Goal: Check status: Check status

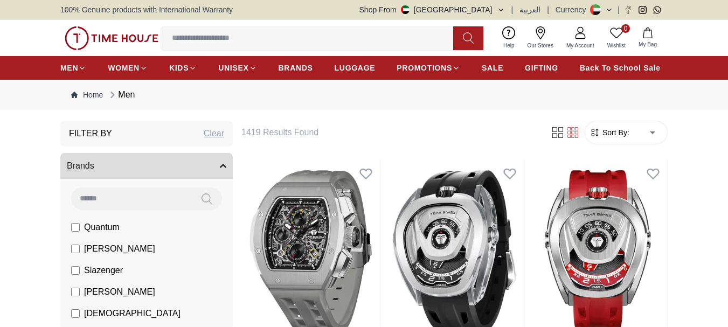
click at [582, 43] on span "My Account" at bounding box center [580, 46] width 37 height 8
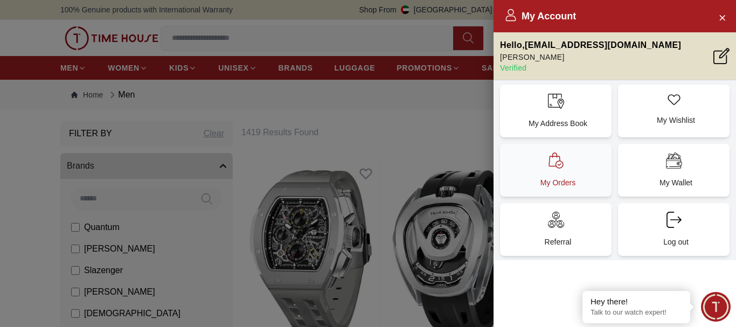
click at [579, 173] on div "My Orders" at bounding box center [556, 170] width 112 height 53
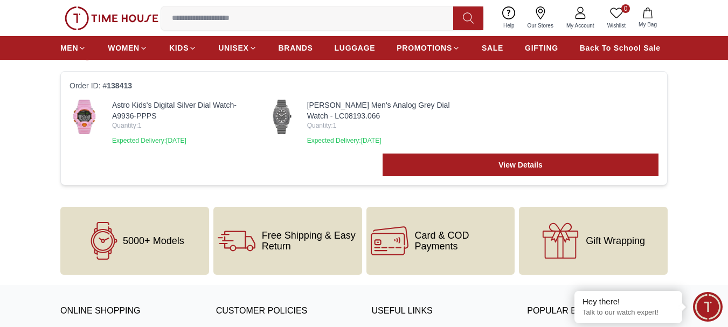
scroll to position [108, 0]
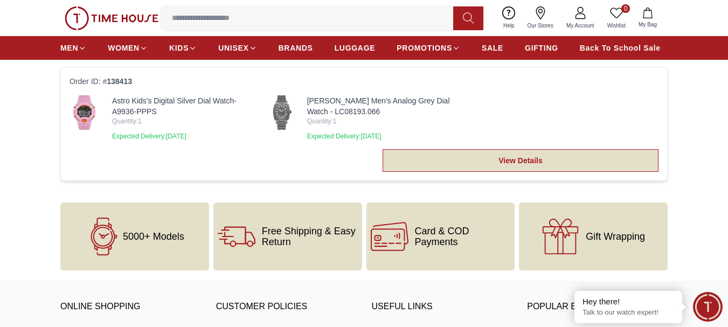
click at [505, 160] on link "View Details" at bounding box center [521, 160] width 276 height 23
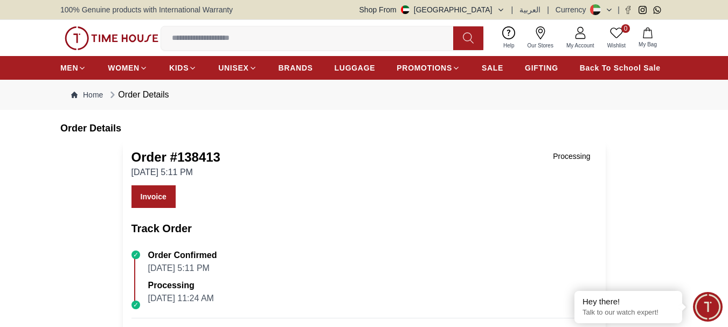
click at [579, 42] on span "My Account" at bounding box center [580, 46] width 37 height 8
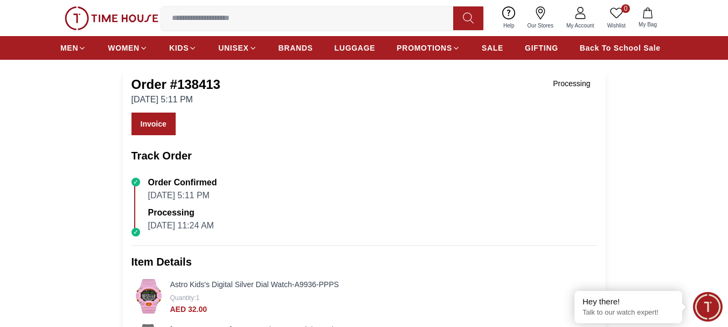
scroll to position [54, 0]
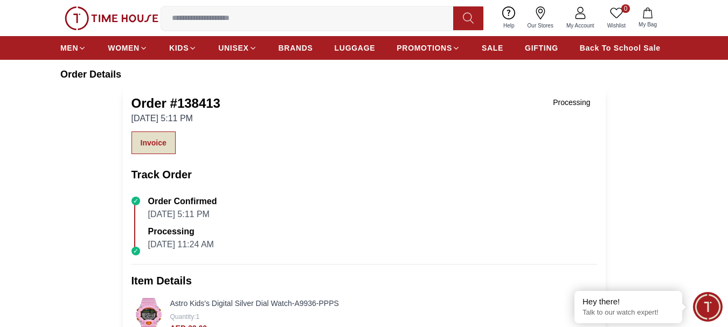
click at [154, 135] on link "Invoice" at bounding box center [154, 143] width 44 height 23
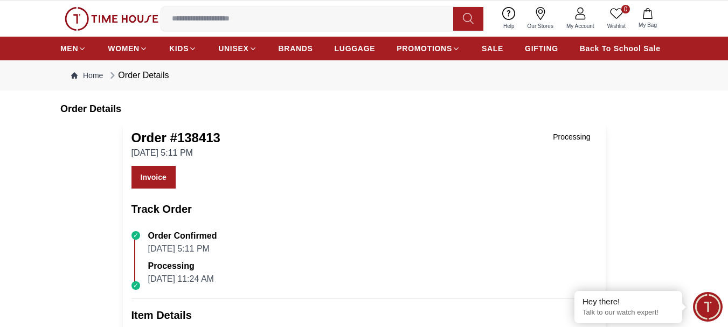
scroll to position [0, 0]
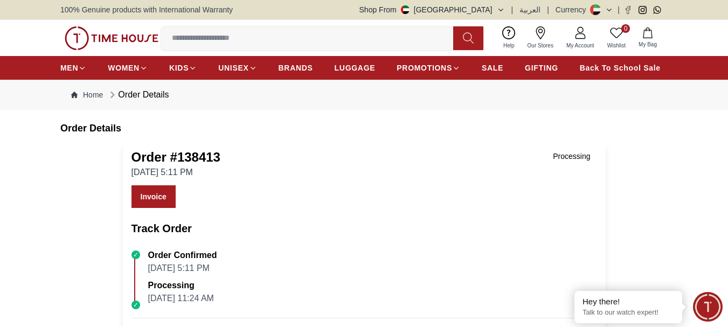
click at [585, 39] on link "My Account" at bounding box center [580, 37] width 41 height 27
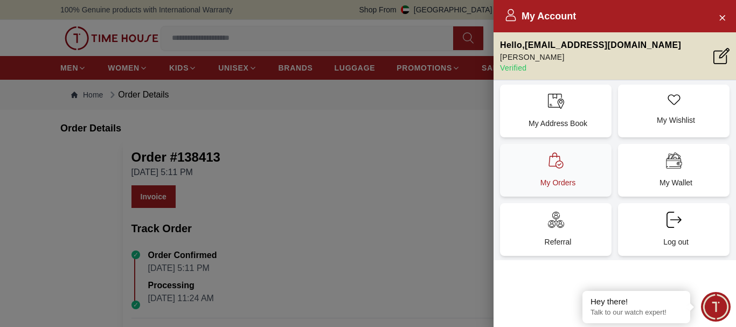
click at [568, 163] on div "My Orders" at bounding box center [556, 170] width 112 height 53
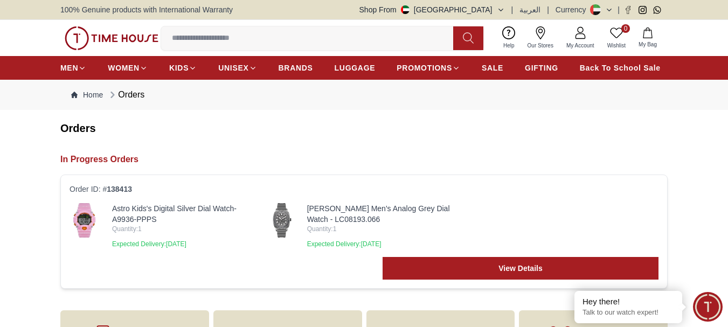
click at [581, 41] on link "My Account" at bounding box center [580, 37] width 41 height 27
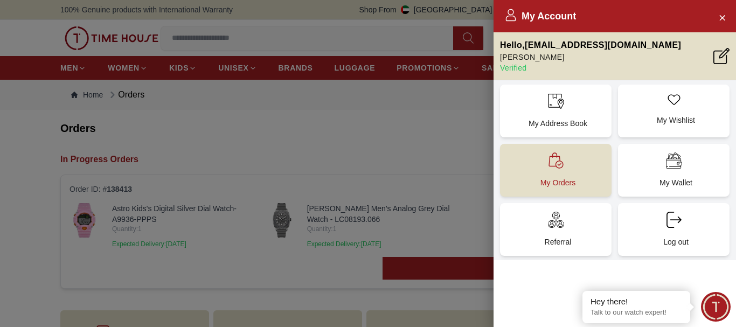
click at [563, 179] on p "My Orders" at bounding box center [558, 182] width 99 height 11
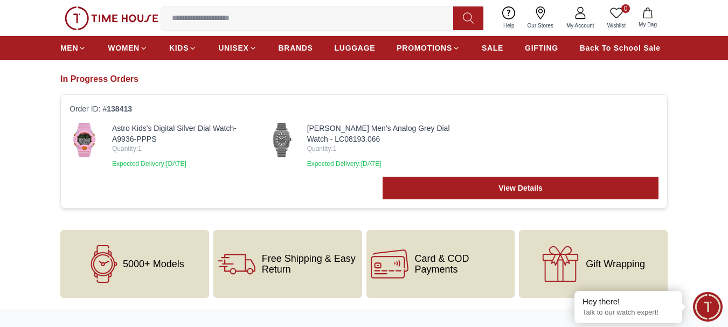
scroll to position [54, 0]
